Goal: Task Accomplishment & Management: Use online tool/utility

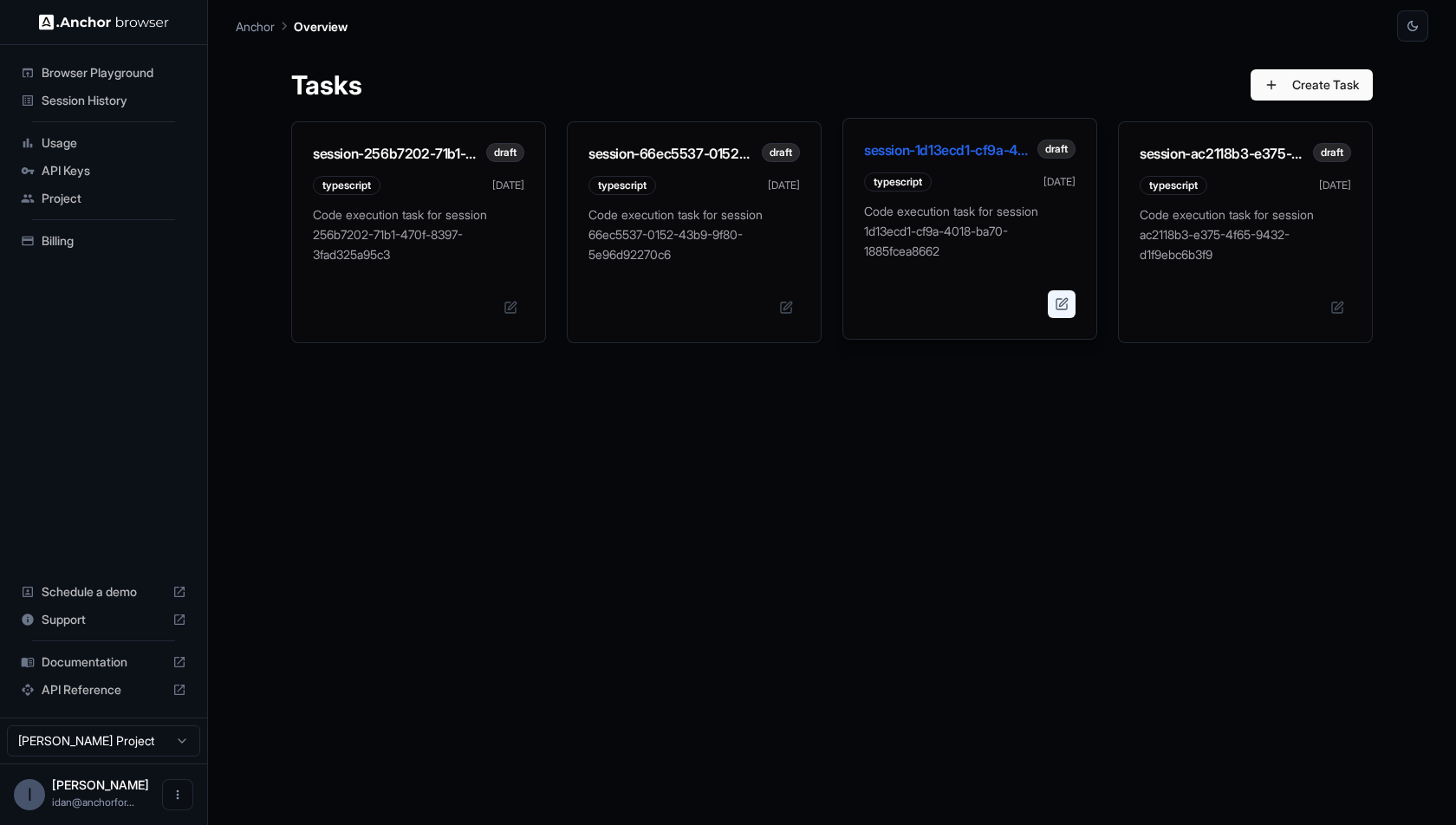
click at [1070, 305] on button at bounding box center [1062, 305] width 28 height 28
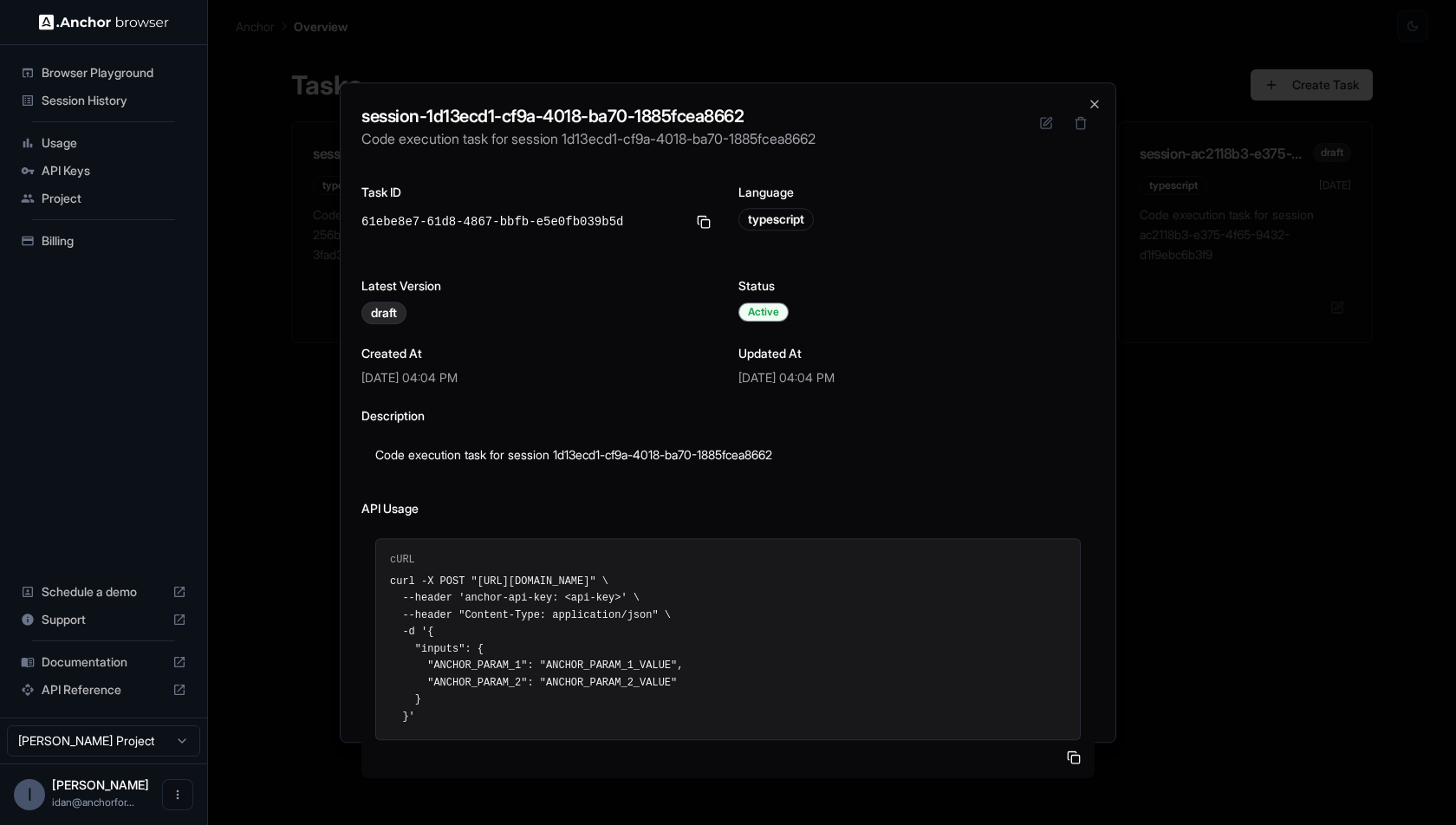
drag, startPoint x: 388, startPoint y: 579, endPoint x: 508, endPoint y: 703, distance: 172.6
click at [508, 703] on pre "curl -X POST "[URL][DOMAIN_NAME]" \ --header 'anchor-api-key: <api-key>' \ --he…" at bounding box center [727, 649] width 676 height 152
click at [507, 704] on pre "curl -X POST "[URL][DOMAIN_NAME]" \ --header 'anchor-api-key: <api-key>' \ --he…" at bounding box center [727, 649] width 676 height 152
drag, startPoint x: 502, startPoint y: 710, endPoint x: 384, endPoint y: 562, distance: 189.3
click at [384, 562] on div "cURL curl -X POST "[URL][DOMAIN_NAME]" \ --header 'anchor-api-key: <api-key>' \…" at bounding box center [728, 639] width 706 height 203
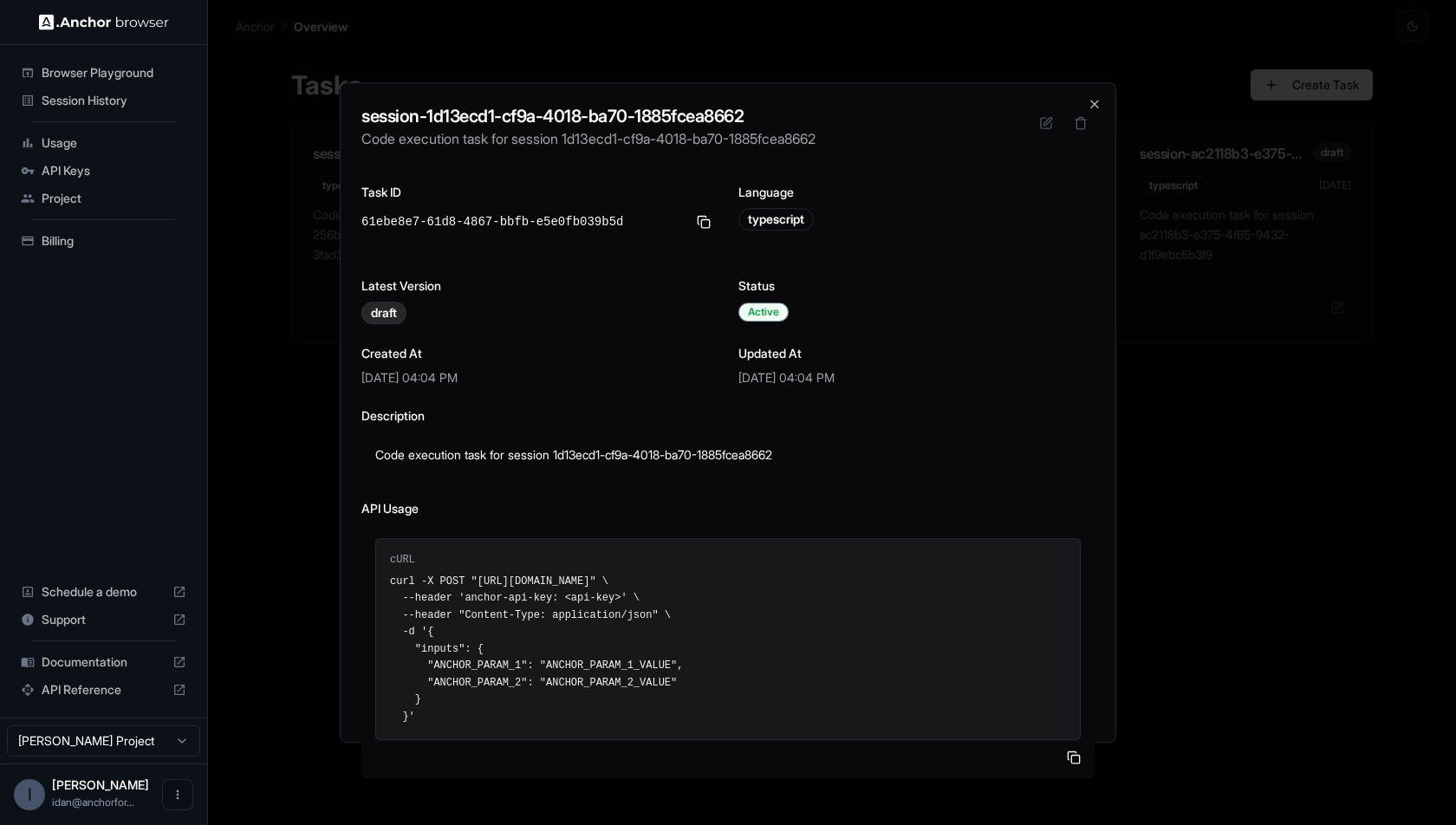
click at [462, 615] on pre "curl -X POST "[URL][DOMAIN_NAME]" \ --header 'anchor-api-key: <api-key>' \ --he…" at bounding box center [727, 649] width 676 height 152
